Goal: Task Accomplishment & Management: Manage account settings

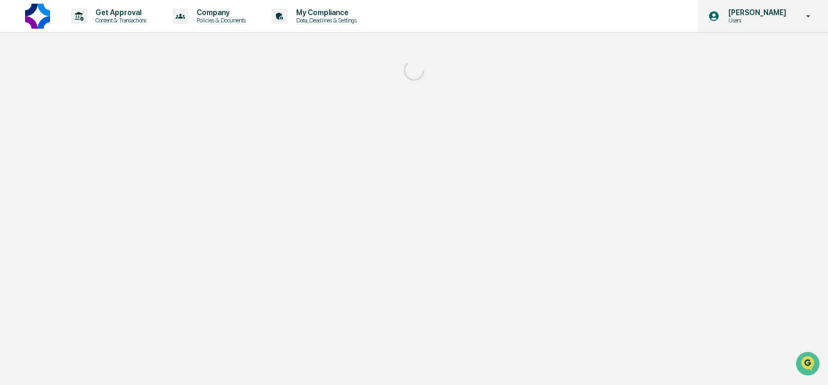
click at [785, 16] on p "[PERSON_NAME]" at bounding box center [755, 12] width 71 height 8
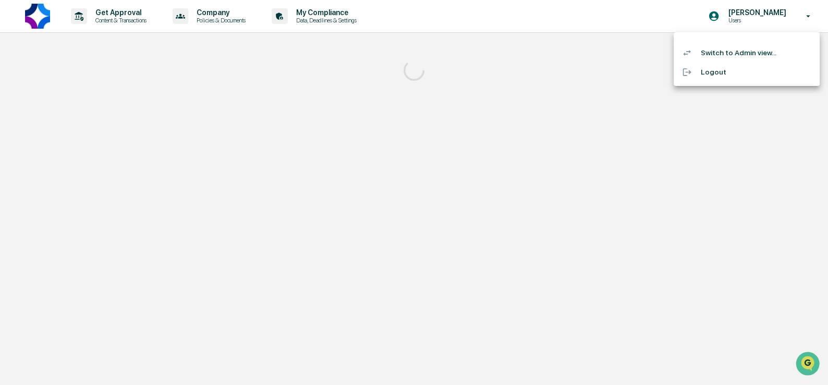
click at [761, 49] on li "Switch to Admin view..." at bounding box center [747, 52] width 146 height 19
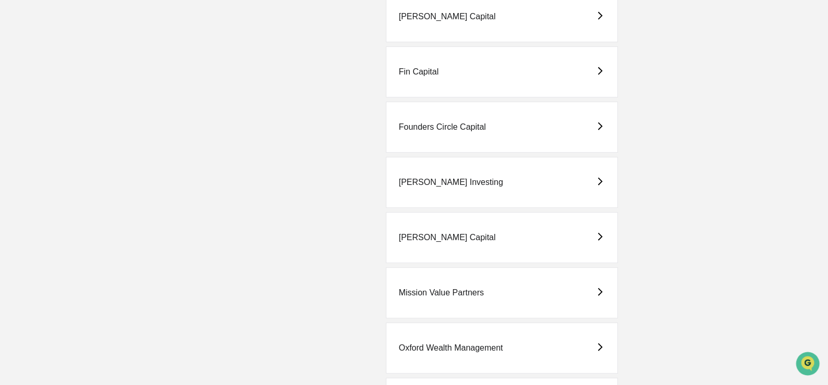
scroll to position [422, 0]
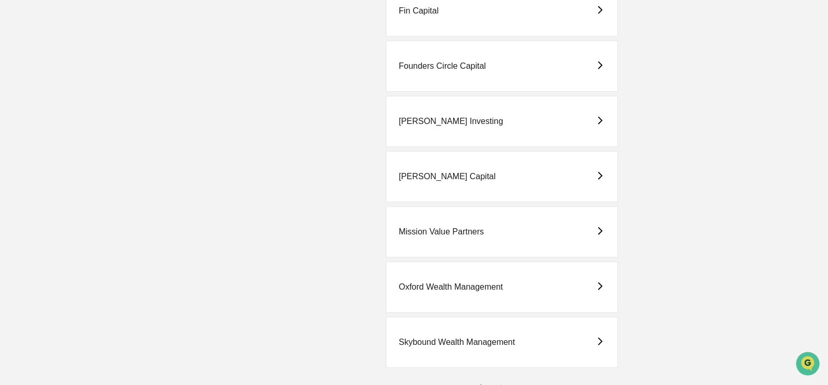
click at [458, 288] on div "Oxford Wealth Management" at bounding box center [502, 287] width 232 height 51
